Goal: Register for event/course

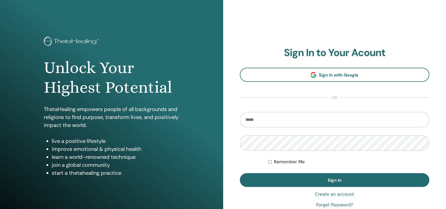
click at [286, 123] on input "email" at bounding box center [335, 119] width 190 height 15
type input "**********"
click at [240, 173] on button "Sign In" at bounding box center [335, 180] width 190 height 14
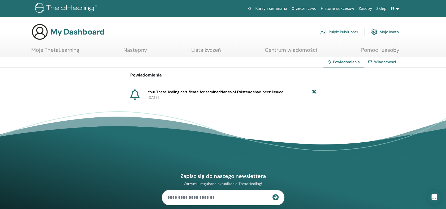
click at [313, 90] on icon at bounding box center [314, 92] width 4 height 6
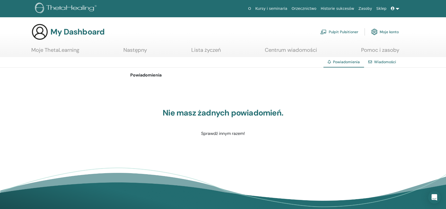
click at [60, 53] on link "Moje ThetaLearning" at bounding box center [55, 52] width 48 height 10
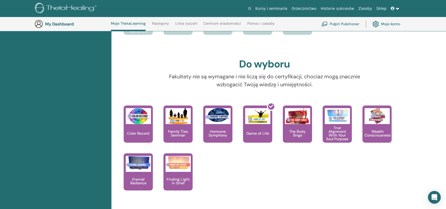
scroll to position [279, 0]
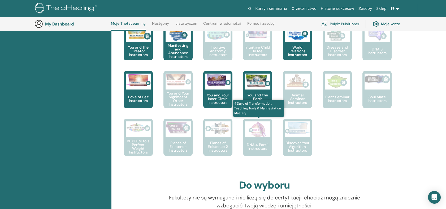
click at [259, 141] on div "DNA 4 Part 1 Instructors" at bounding box center [257, 137] width 29 height 37
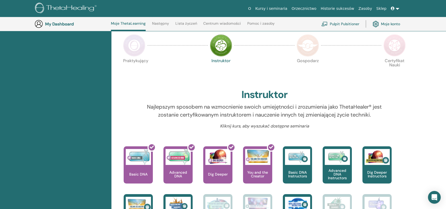
scroll to position [73, 0]
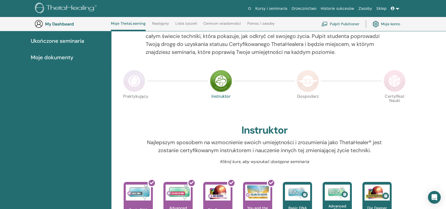
click at [305, 76] on img at bounding box center [308, 81] width 22 height 22
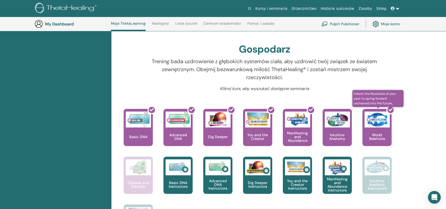
scroll to position [102, 0]
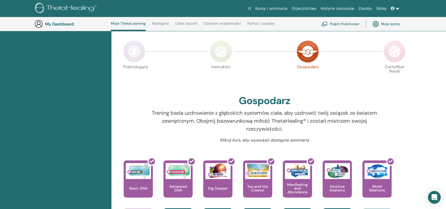
click at [395, 48] on img at bounding box center [394, 51] width 22 height 22
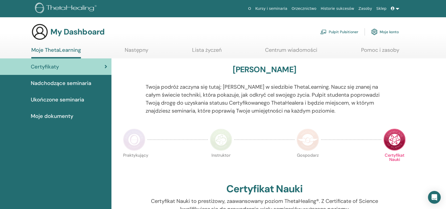
click at [83, 79] on span "Nadchodzące seminaria" at bounding box center [61, 83] width 60 height 8
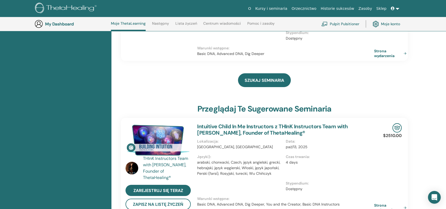
scroll to position [161, 0]
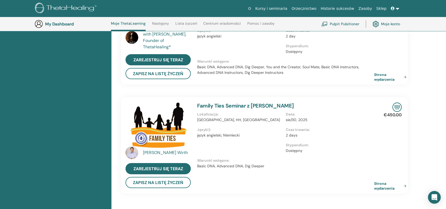
click at [238, 106] on link "Family Ties Seminar z [PERSON_NAME]" at bounding box center [245, 105] width 97 height 7
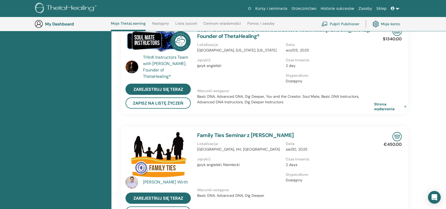
click at [155, 147] on img at bounding box center [157, 154] width 65 height 45
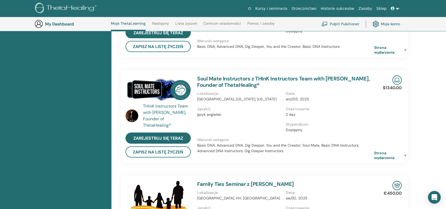
scroll to position [338, 0]
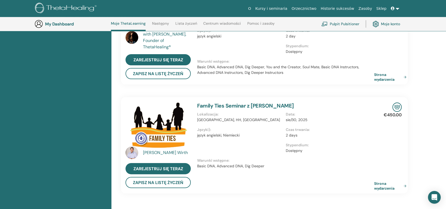
click at [216, 163] on p "Basic DNA, Advanced DNA, Dig Deeper" at bounding box center [285, 166] width 177 height 6
click at [217, 105] on link "Family Ties Seminar z Matthias Wirth" at bounding box center [245, 105] width 97 height 7
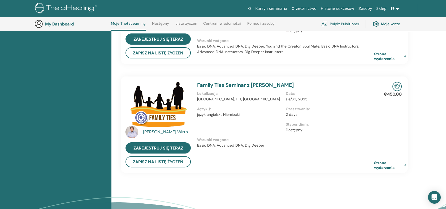
scroll to position [397, 0]
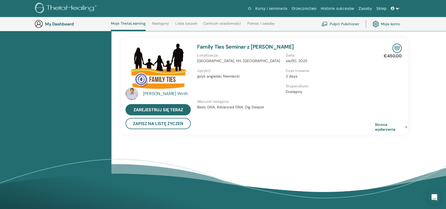
click at [389, 124] on link "Strona wydarzenia" at bounding box center [392, 127] width 34 height 10
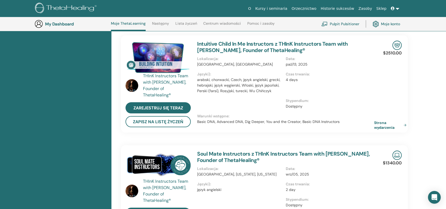
scroll to position [0, 0]
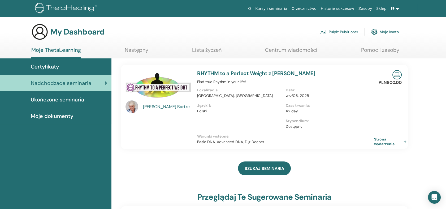
click at [42, 63] on span "Certyfikaty" at bounding box center [45, 67] width 28 height 8
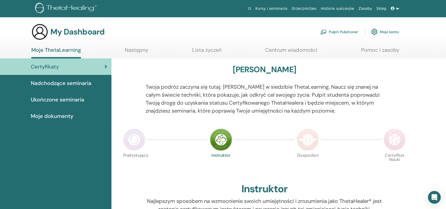
click at [131, 112] on div at bounding box center [129, 102] width 25 height 38
click at [133, 140] on img at bounding box center [134, 139] width 22 height 22
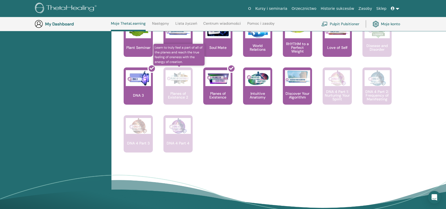
scroll to position [362, 0]
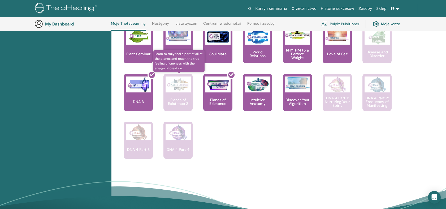
click at [178, 98] on p "Planes of Existence 2" at bounding box center [177, 101] width 29 height 7
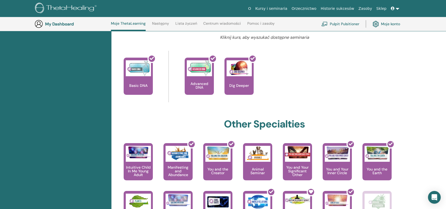
scroll to position [185, 0]
